Goal: Navigation & Orientation: Find specific page/section

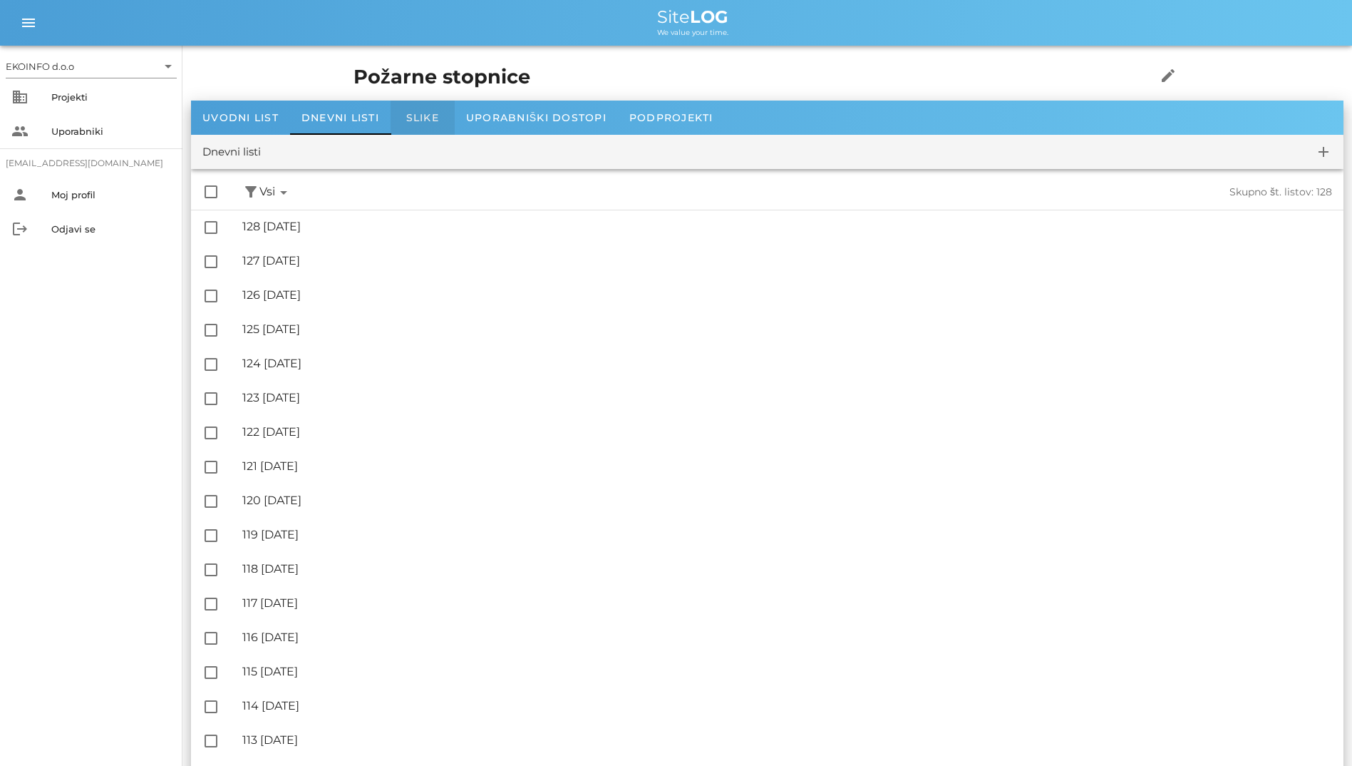
click at [408, 119] on span "Slike" at bounding box center [422, 117] width 33 height 13
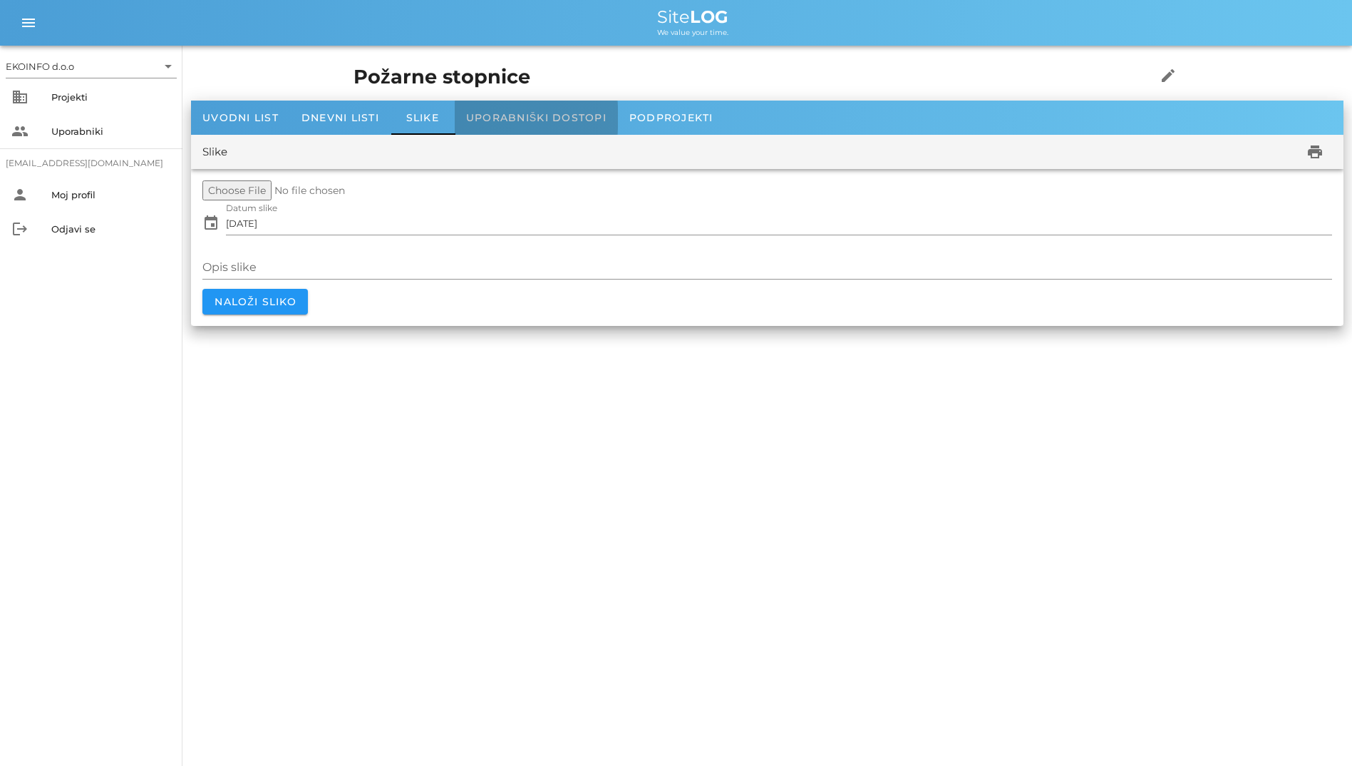
click at [552, 105] on div "Uporabniški dostopi" at bounding box center [536, 118] width 163 height 34
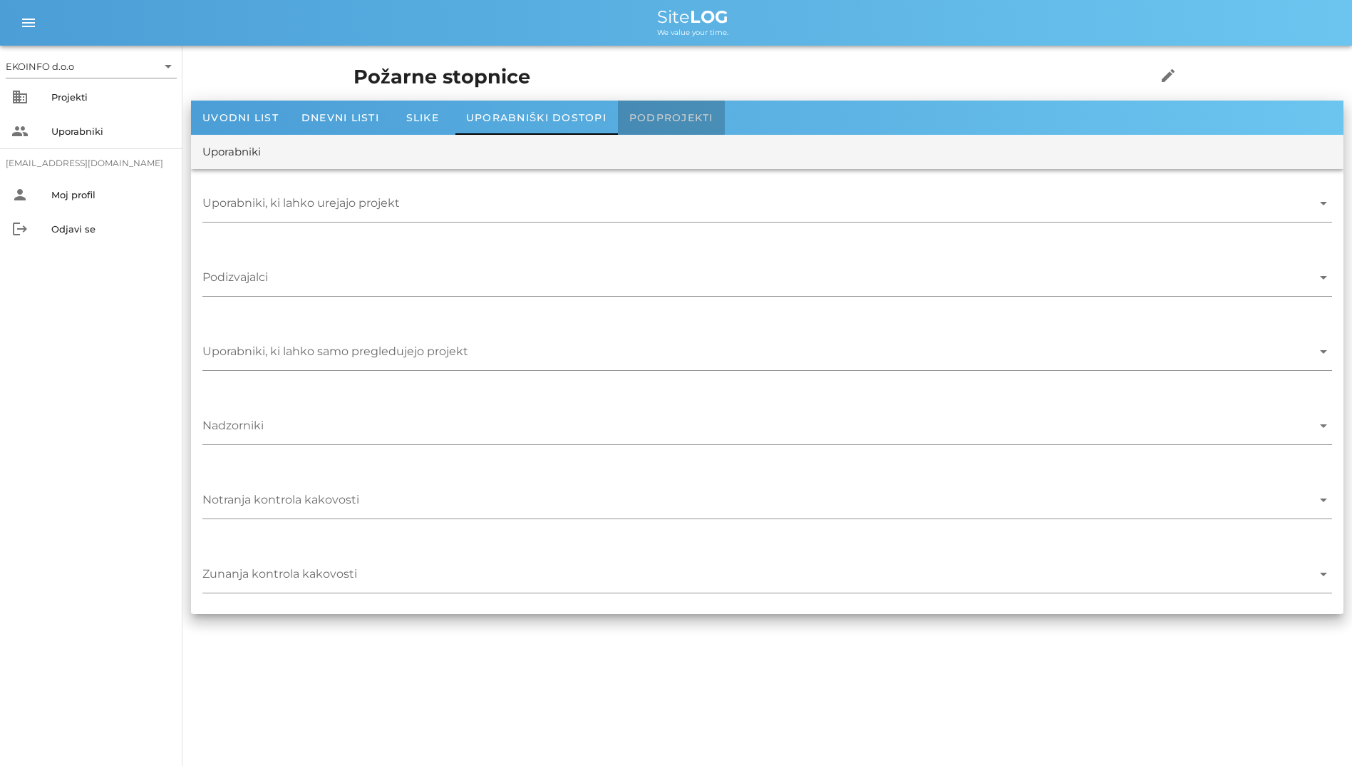
click at [644, 109] on div "Podprojekti" at bounding box center [671, 118] width 107 height 34
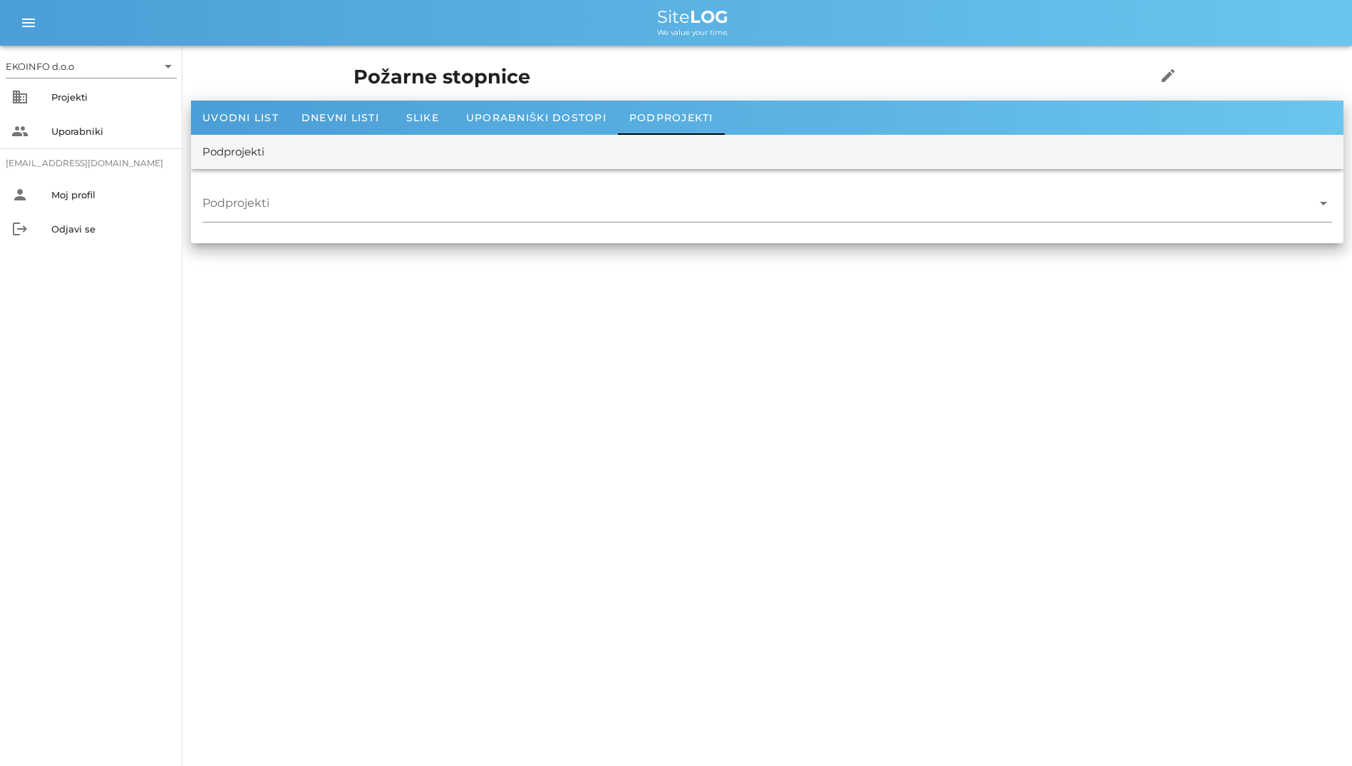
click at [345, 98] on div "Požarne stopnice edit" at bounding box center [767, 77] width 845 height 46
click at [235, 106] on div "Uvodni list" at bounding box center [240, 118] width 99 height 34
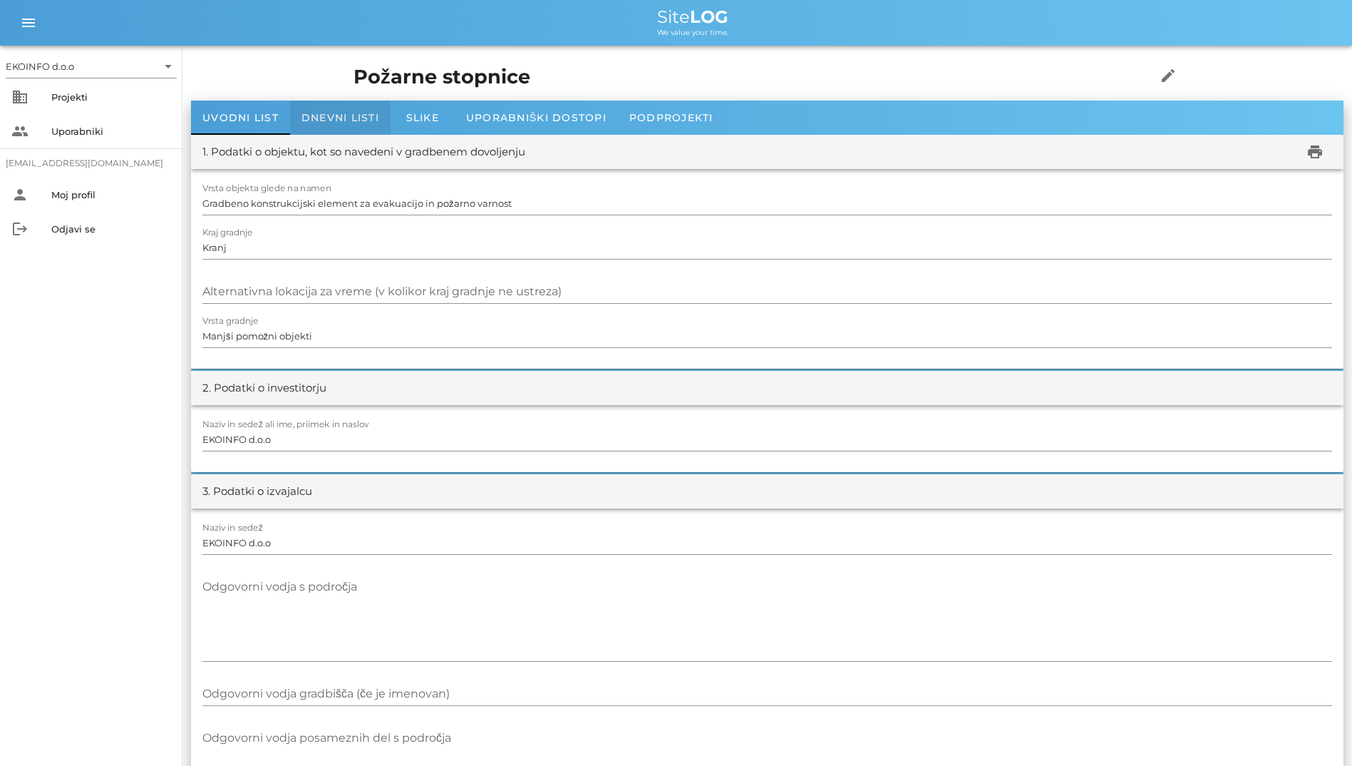
click at [338, 112] on span "Dnevni listi" at bounding box center [341, 117] width 78 height 13
